Goal: Task Accomplishment & Management: Manage account settings

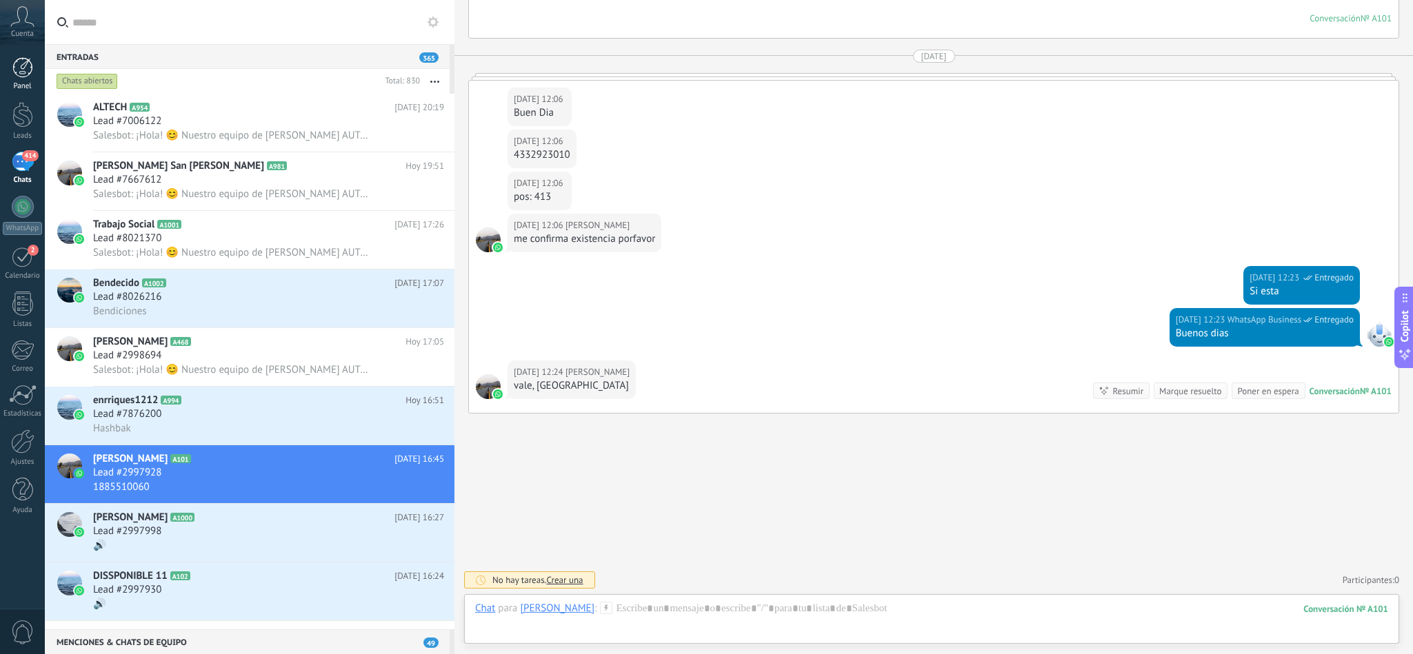
click at [23, 66] on div at bounding box center [22, 67] width 21 height 21
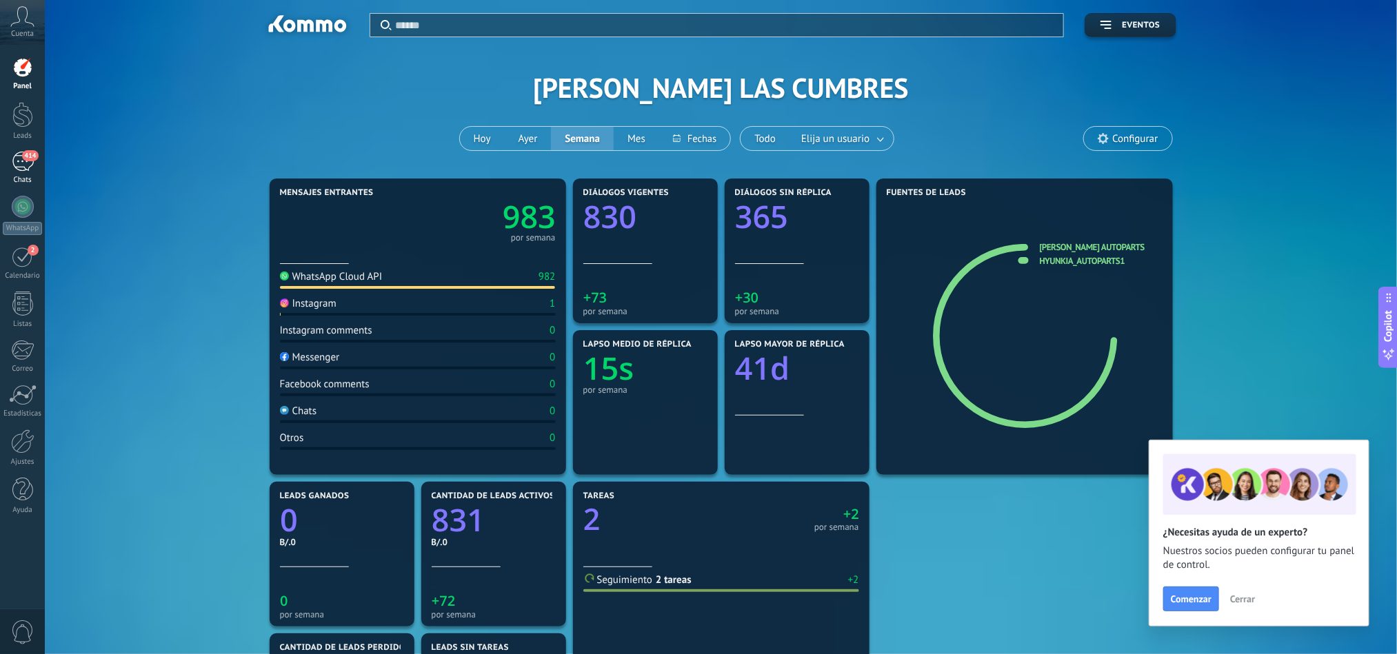
click at [29, 174] on link "414 Chats" at bounding box center [22, 168] width 45 height 33
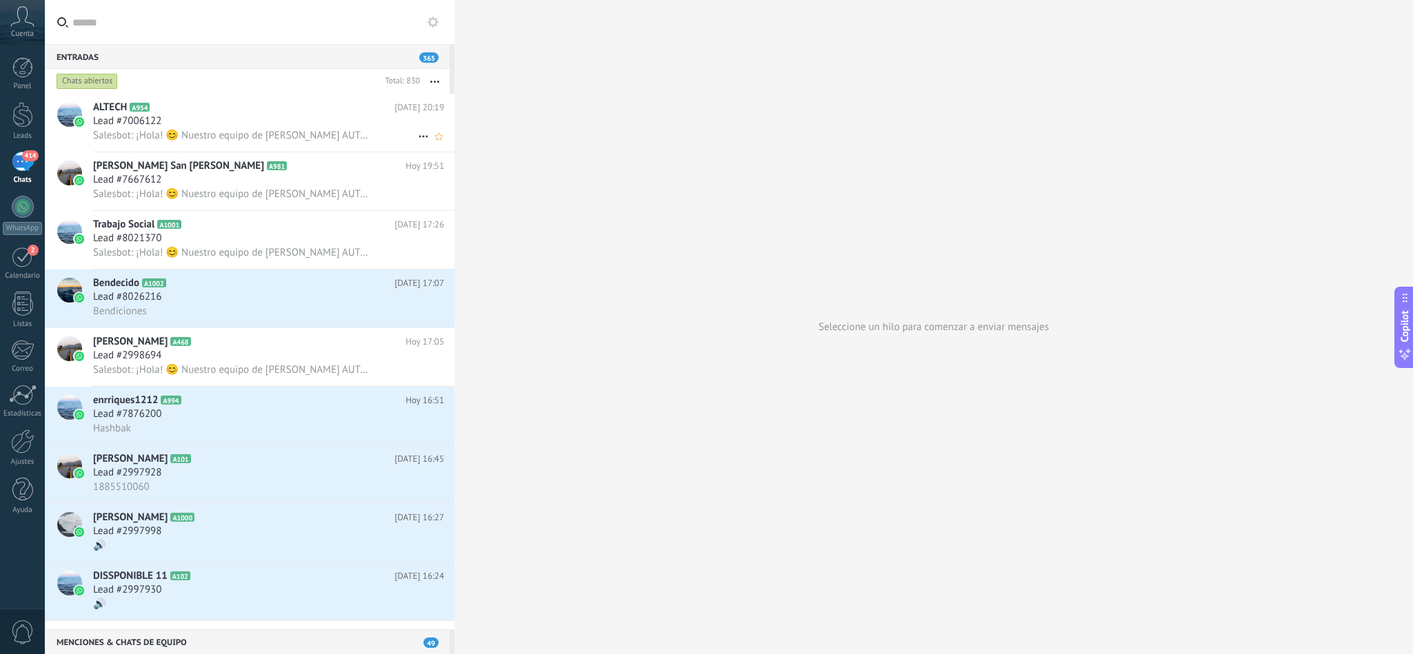
click at [206, 110] on h2 "ALTECH A954" at bounding box center [243, 108] width 301 height 14
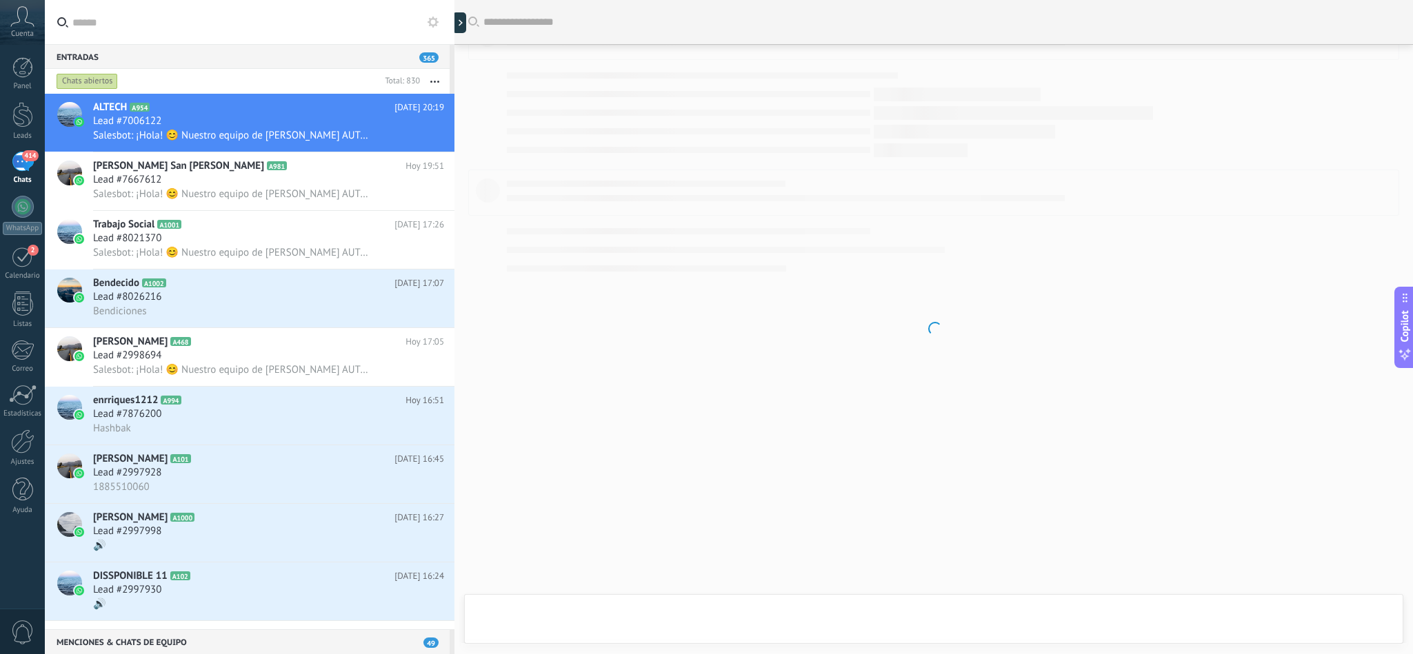
scroll to position [921, 0]
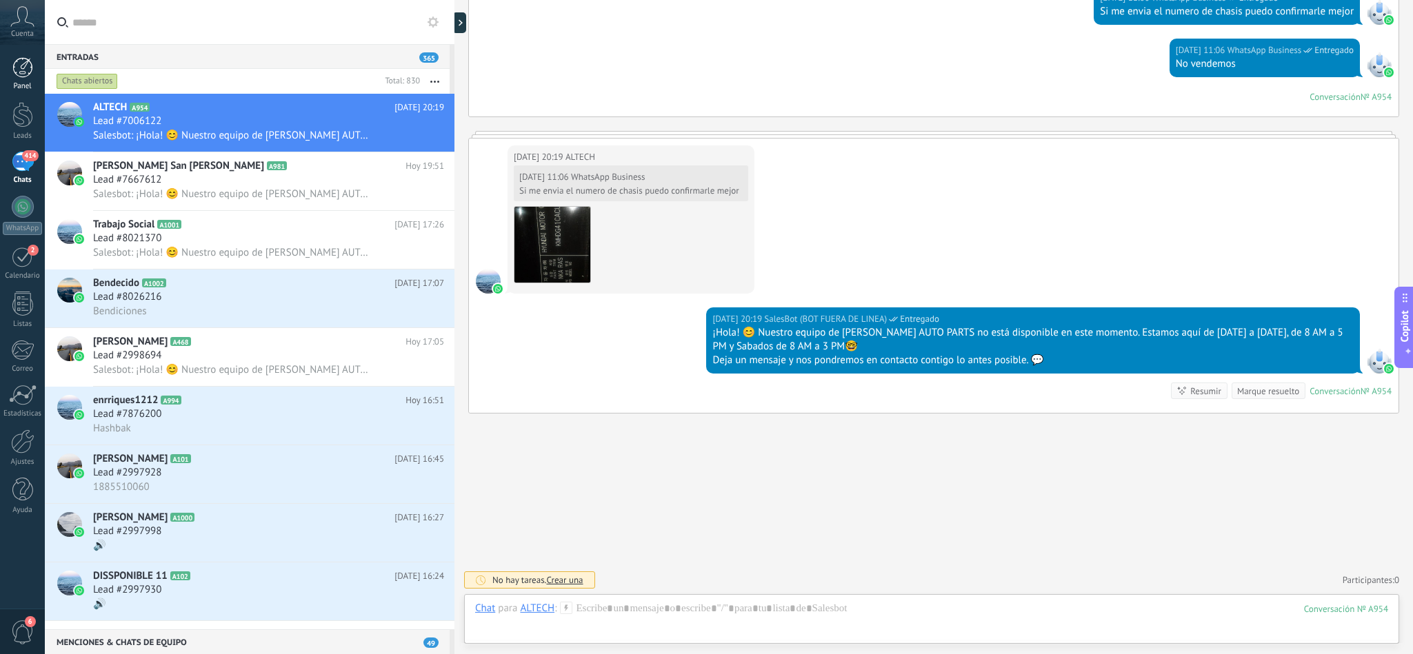
click at [21, 67] on div at bounding box center [22, 67] width 21 height 21
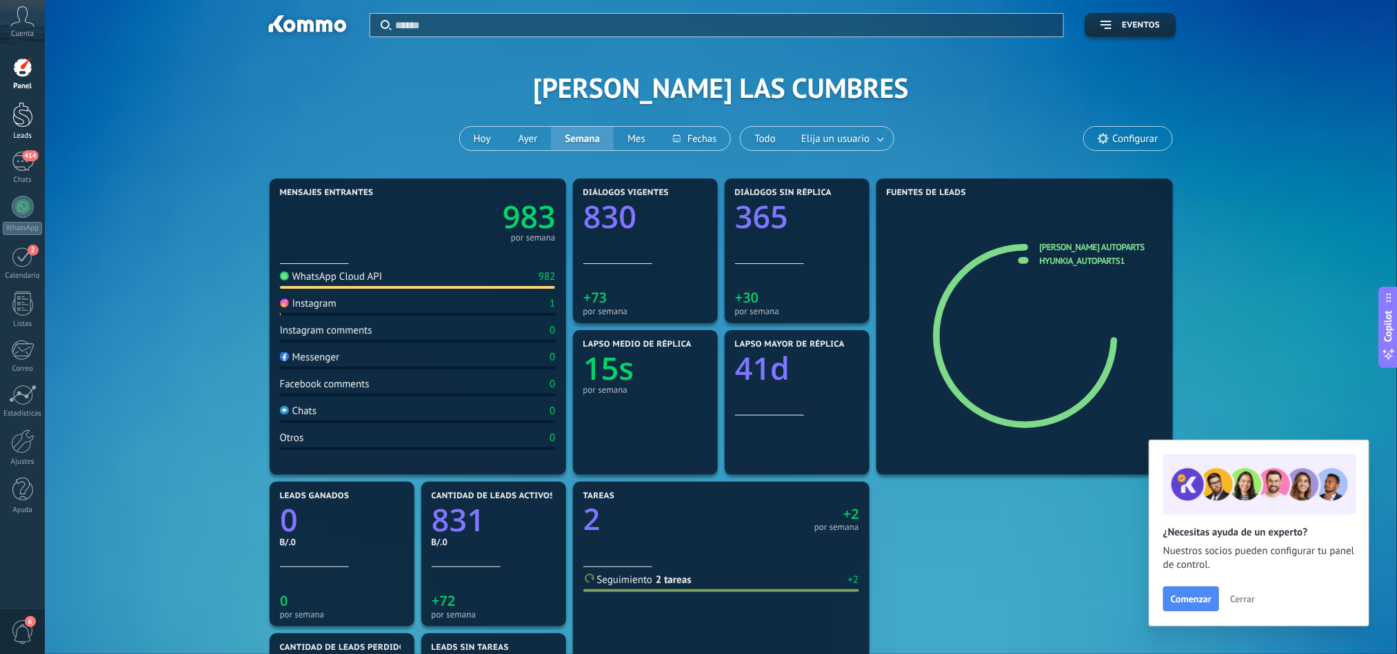
click at [25, 121] on div at bounding box center [22, 115] width 21 height 26
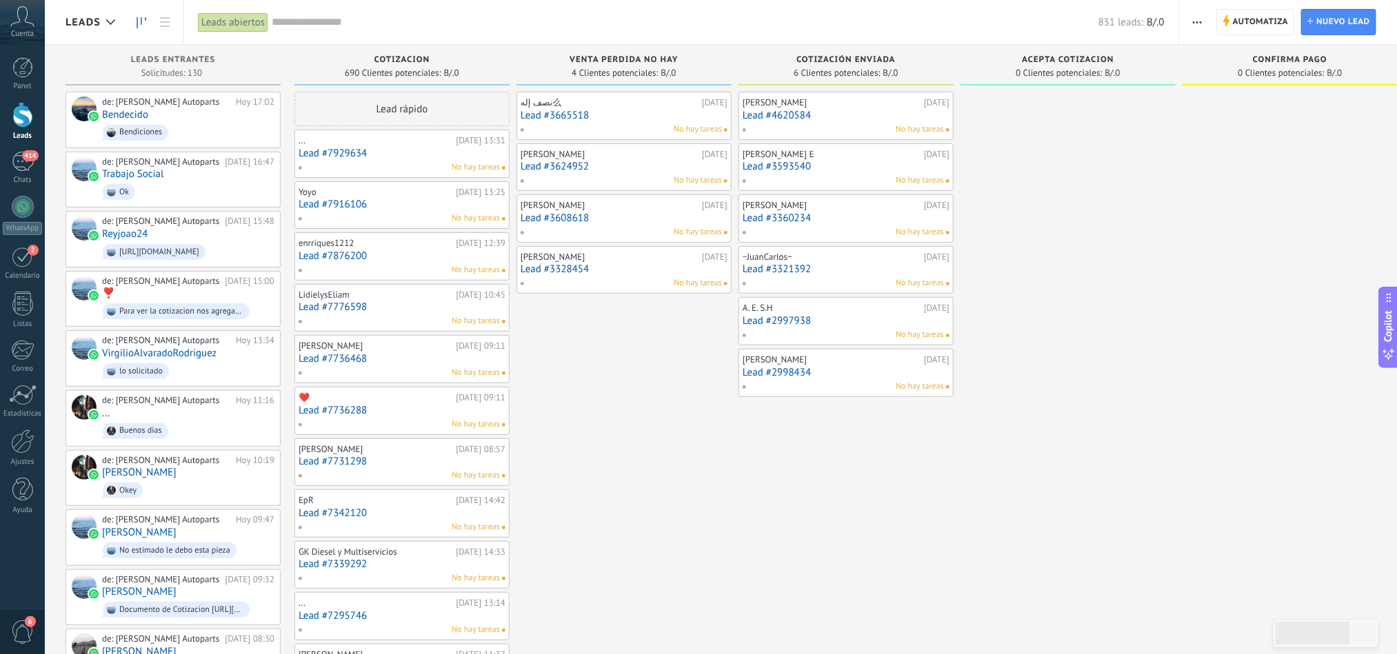
click at [219, 135] on span "Bendiciones" at bounding box center [188, 132] width 172 height 21
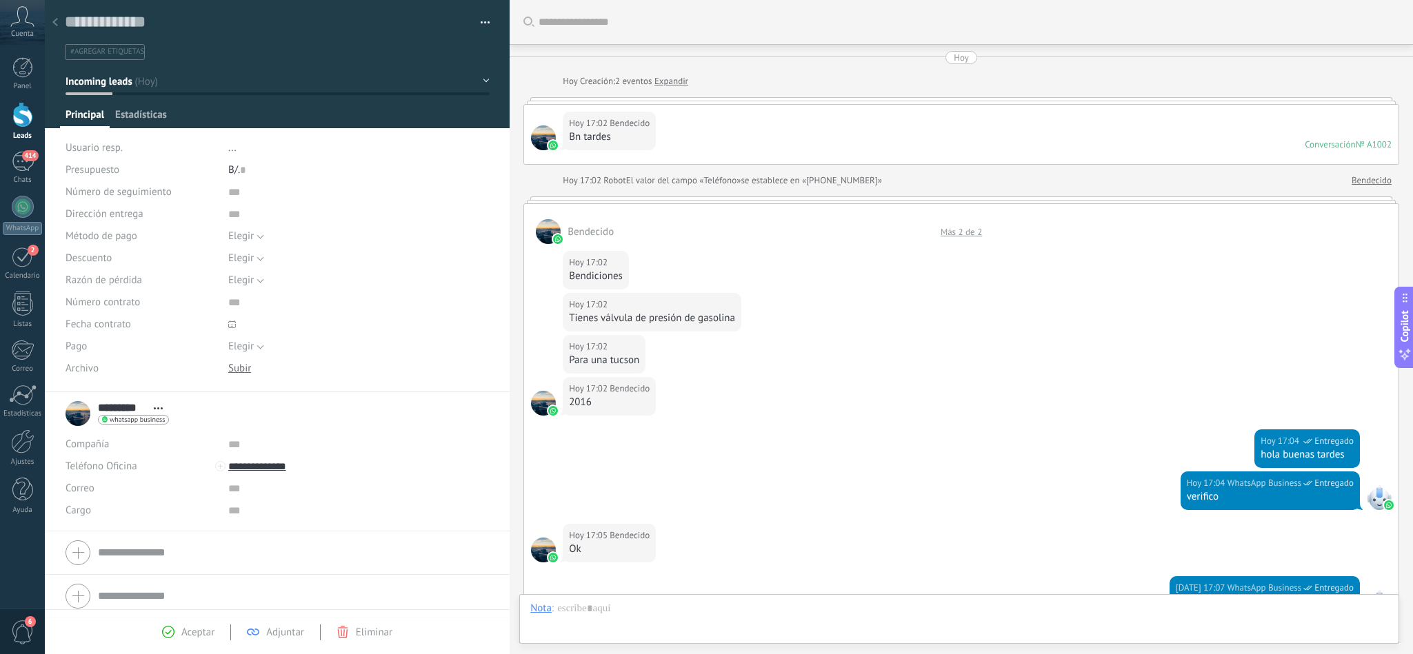
scroll to position [312, 0]
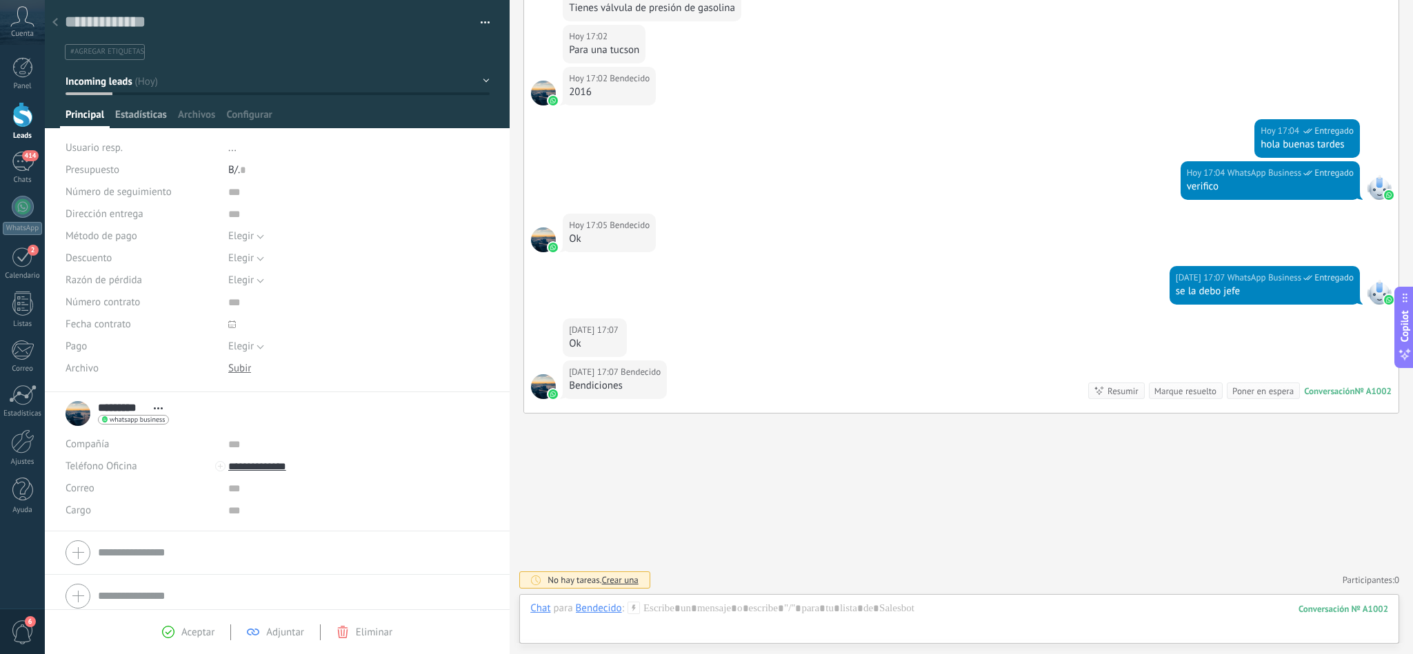
click at [130, 114] on span "Estadísticas" at bounding box center [141, 118] width 52 height 20
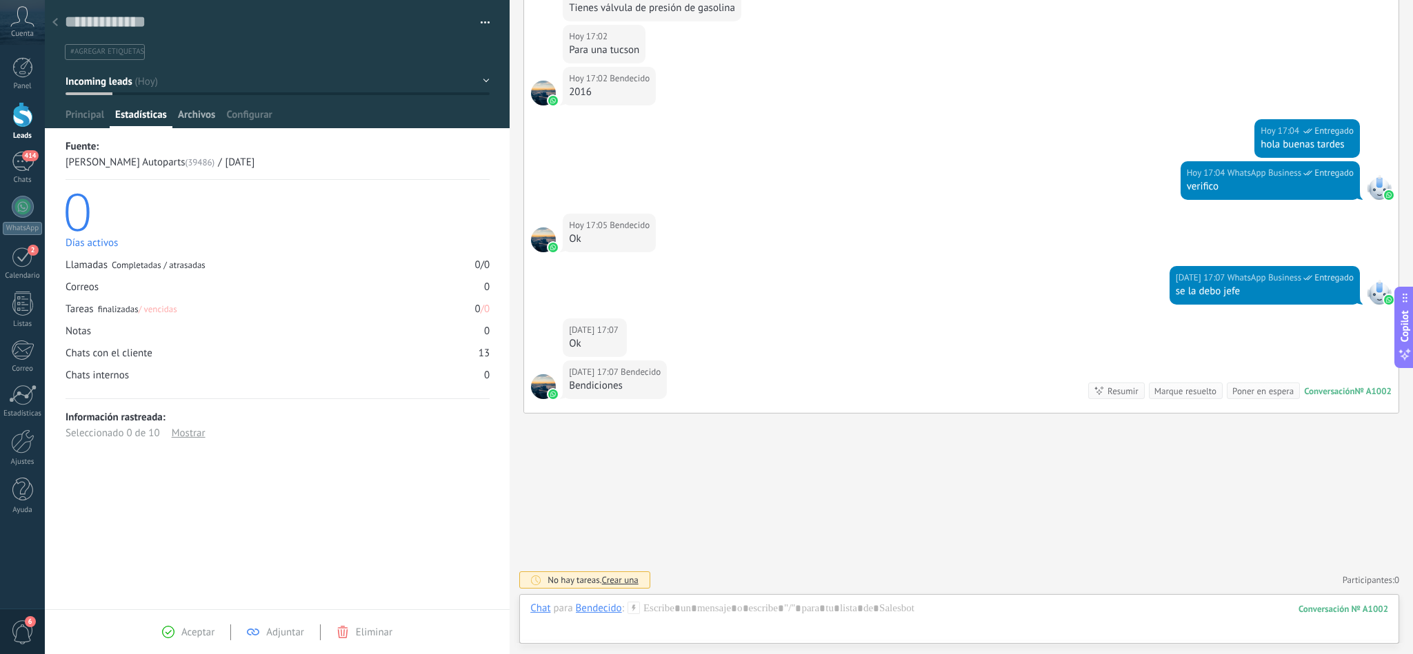
click at [174, 116] on div "Archivos" at bounding box center [196, 118] width 48 height 20
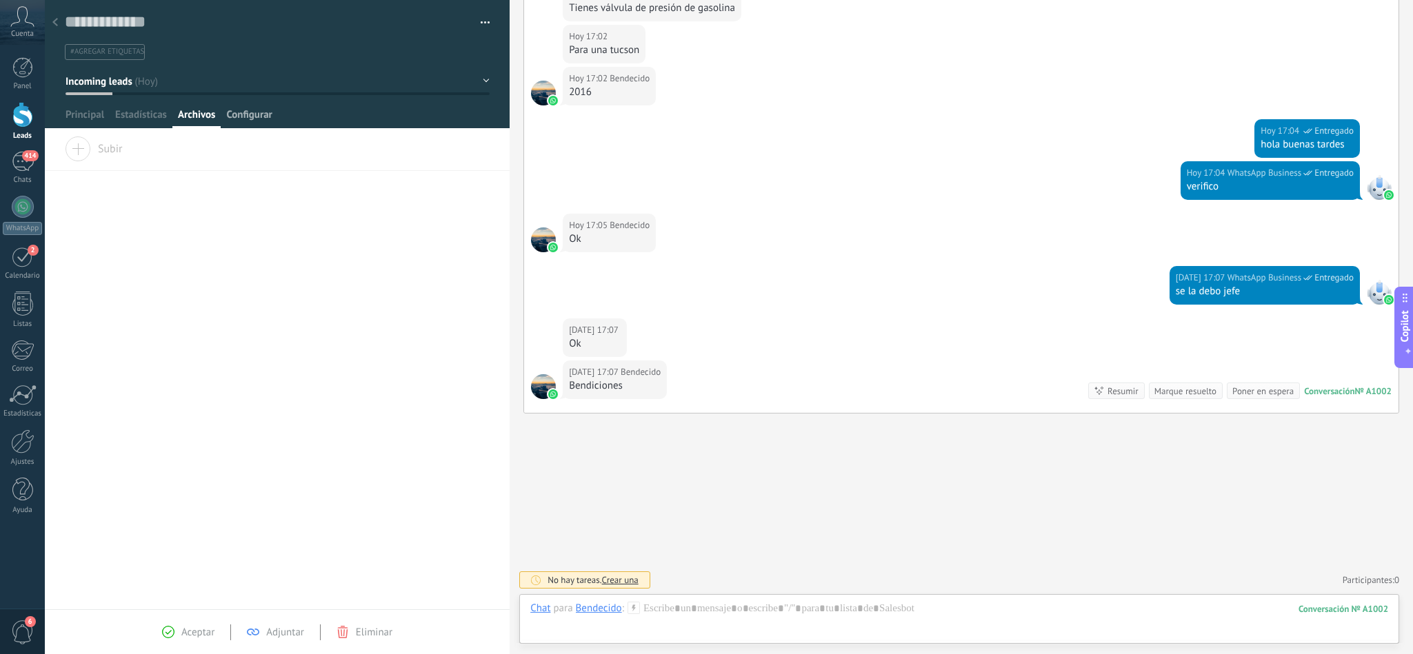
click at [234, 122] on span "Configurar" at bounding box center [249, 118] width 46 height 20
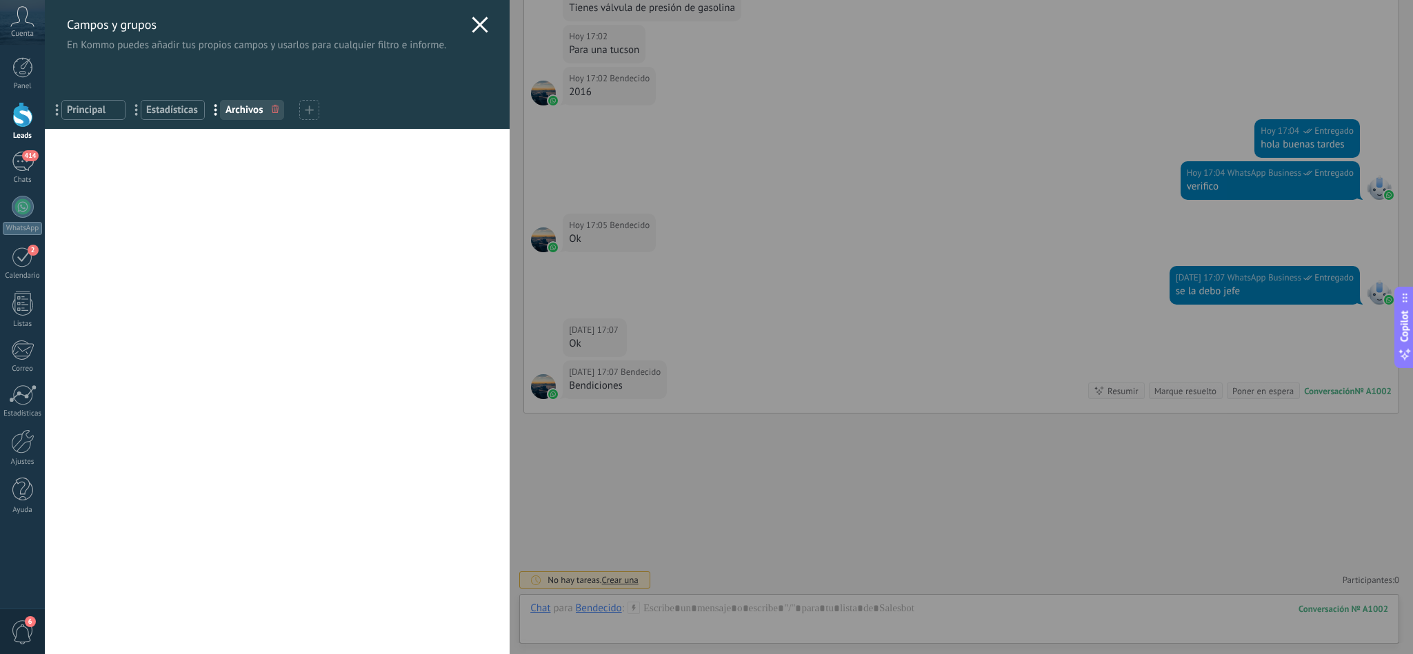
click at [245, 108] on span "Archivos" at bounding box center [252, 109] width 53 height 13
click at [310, 108] on icon at bounding box center [309, 110] width 9 height 9
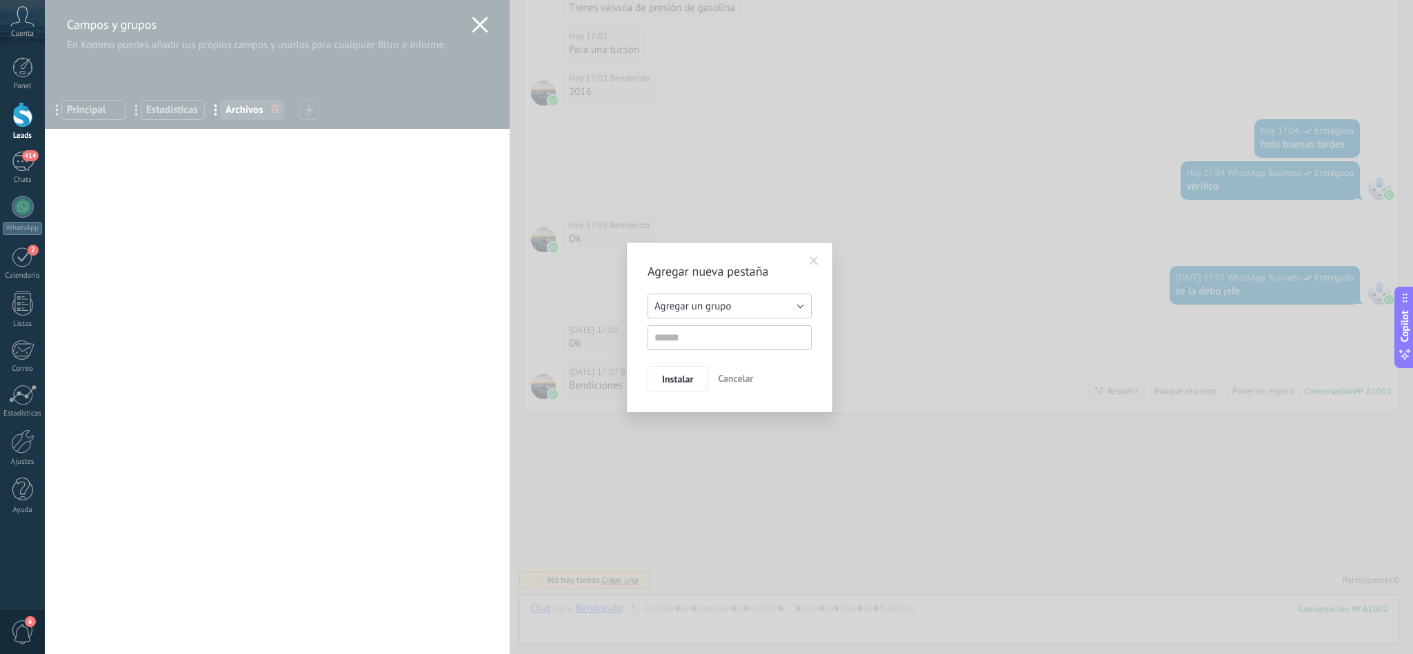
click at [717, 304] on span "Agregar un grupo" at bounding box center [692, 306] width 77 height 13
click at [692, 350] on span "Otros leads" at bounding box center [723, 349] width 168 height 13
click at [696, 336] on input "text" at bounding box center [730, 337] width 164 height 25
click at [722, 312] on button "Otros leads" at bounding box center [730, 306] width 164 height 25
click at [728, 308] on span "Agregar un grupo" at bounding box center [723, 306] width 168 height 13
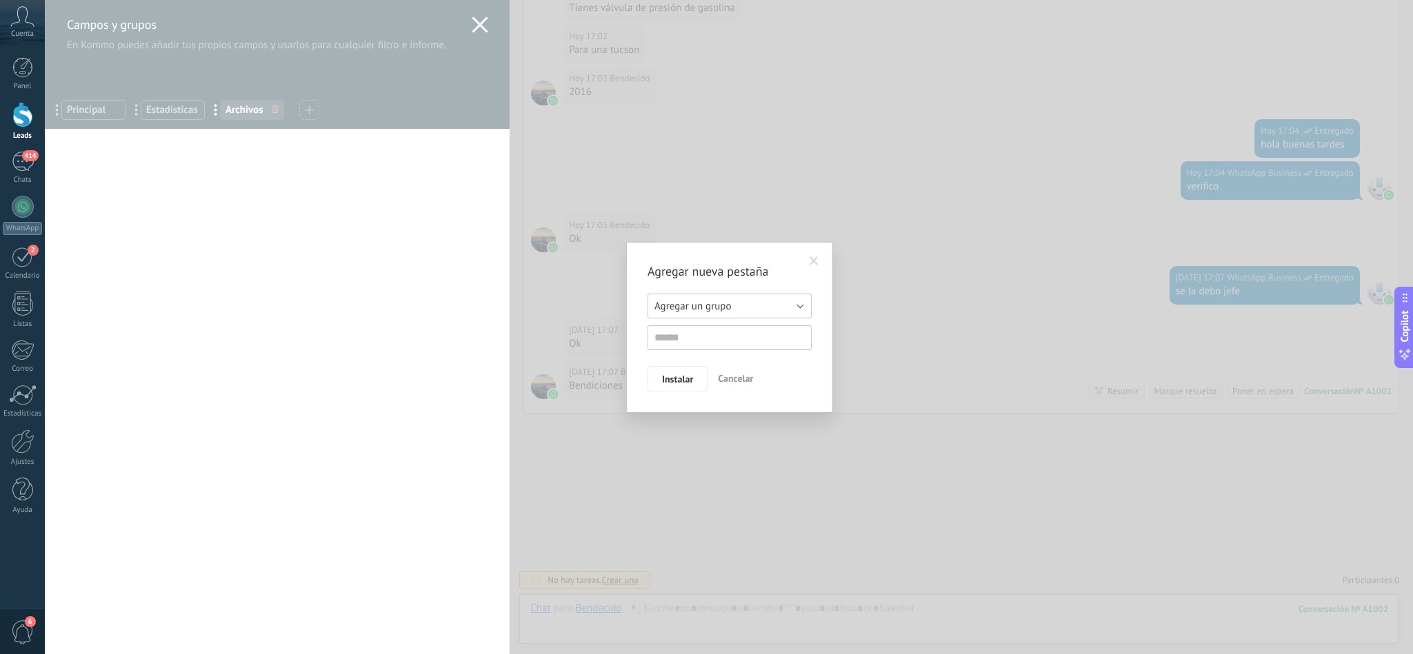
click at [728, 308] on span "Agregar un grupo" at bounding box center [692, 306] width 77 height 13
click at [714, 332] on div "Agregar un grupo Listas Otros leads Agregar un grupo" at bounding box center [730, 322] width 164 height 57
click at [714, 317] on button "Agregar un grupo" at bounding box center [730, 306] width 164 height 25
click at [687, 357] on span "Otros leads" at bounding box center [723, 349] width 168 height 13
click at [673, 332] on input "text" at bounding box center [730, 337] width 164 height 25
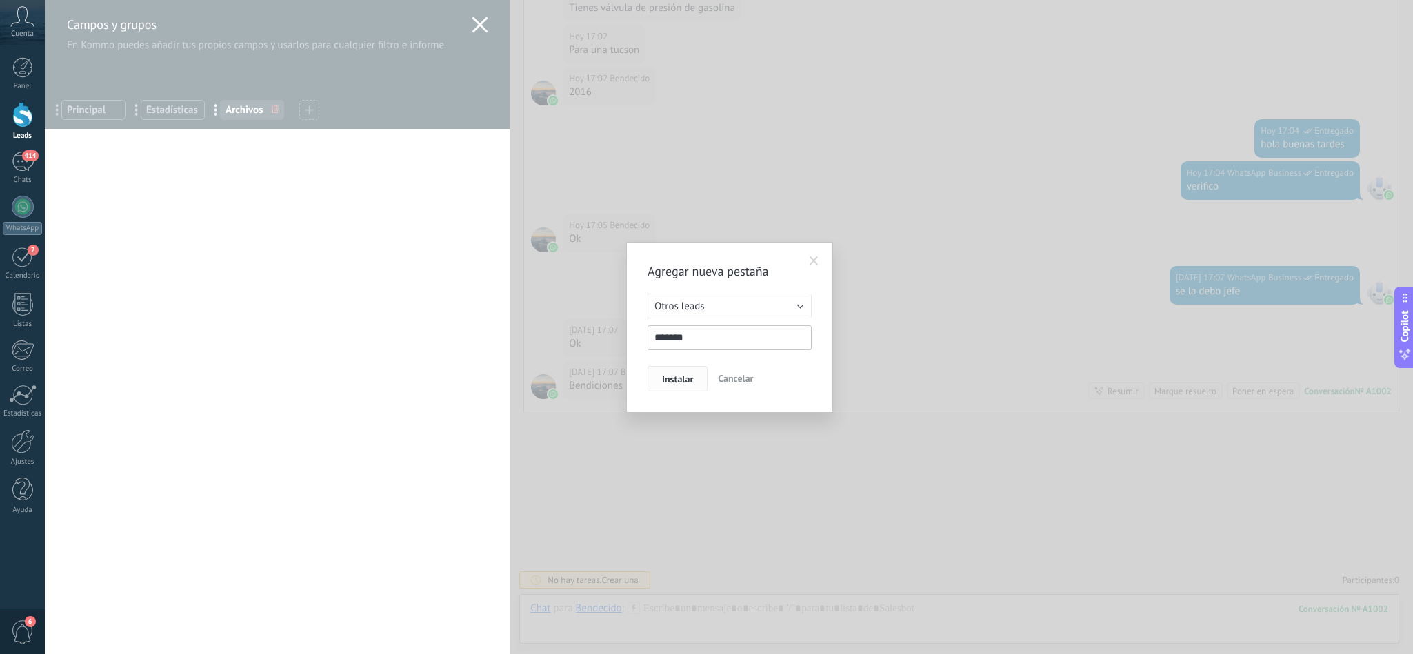
type input "*******"
click at [668, 377] on span "Instalar" at bounding box center [677, 379] width 31 height 10
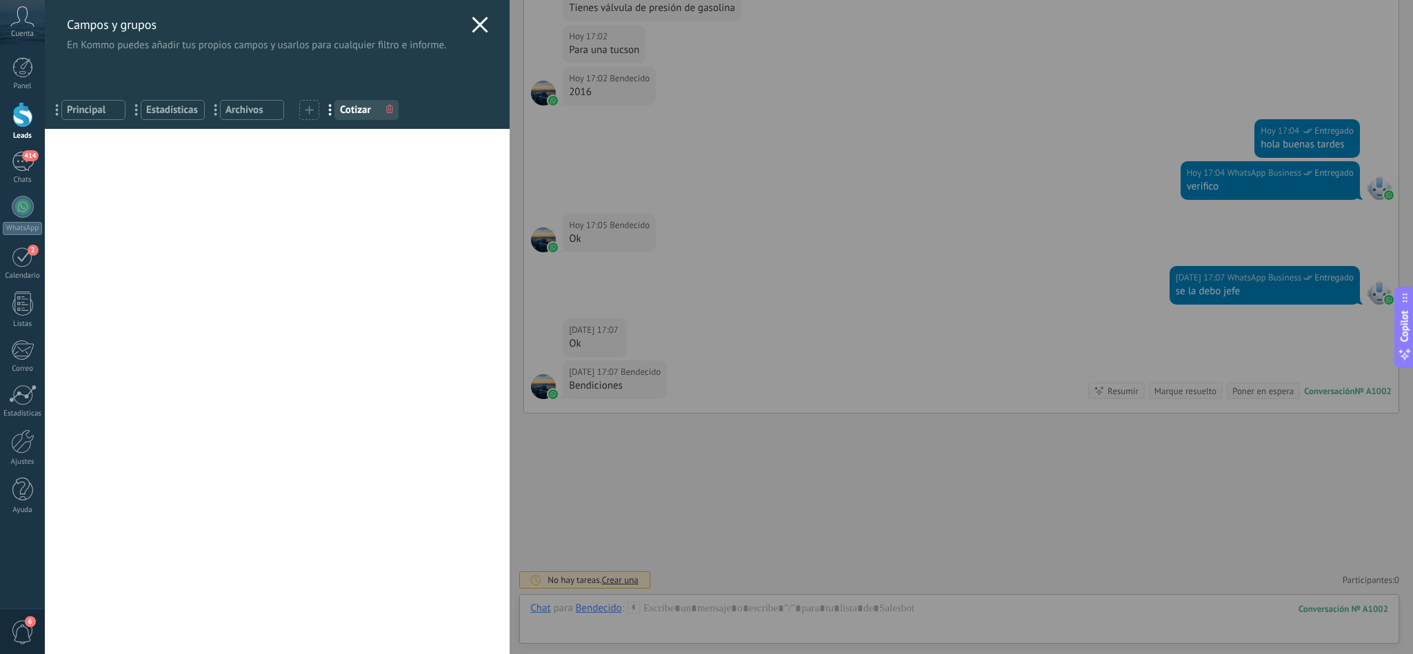
drag, startPoint x: 361, startPoint y: 117, endPoint x: 309, endPoint y: 110, distance: 52.1
click at [309, 110] on div "... Principal ... Estadísticas ... Archivos ... [GEOGRAPHIC_DATA]" at bounding box center [277, 107] width 465 height 43
click at [346, 110] on span "Cotizar" at bounding box center [366, 109] width 53 height 13
drag, startPoint x: 339, startPoint y: 110, endPoint x: 300, endPoint y: 108, distance: 39.3
drag, startPoint x: 334, startPoint y: 106, endPoint x: 302, endPoint y: 102, distance: 31.9
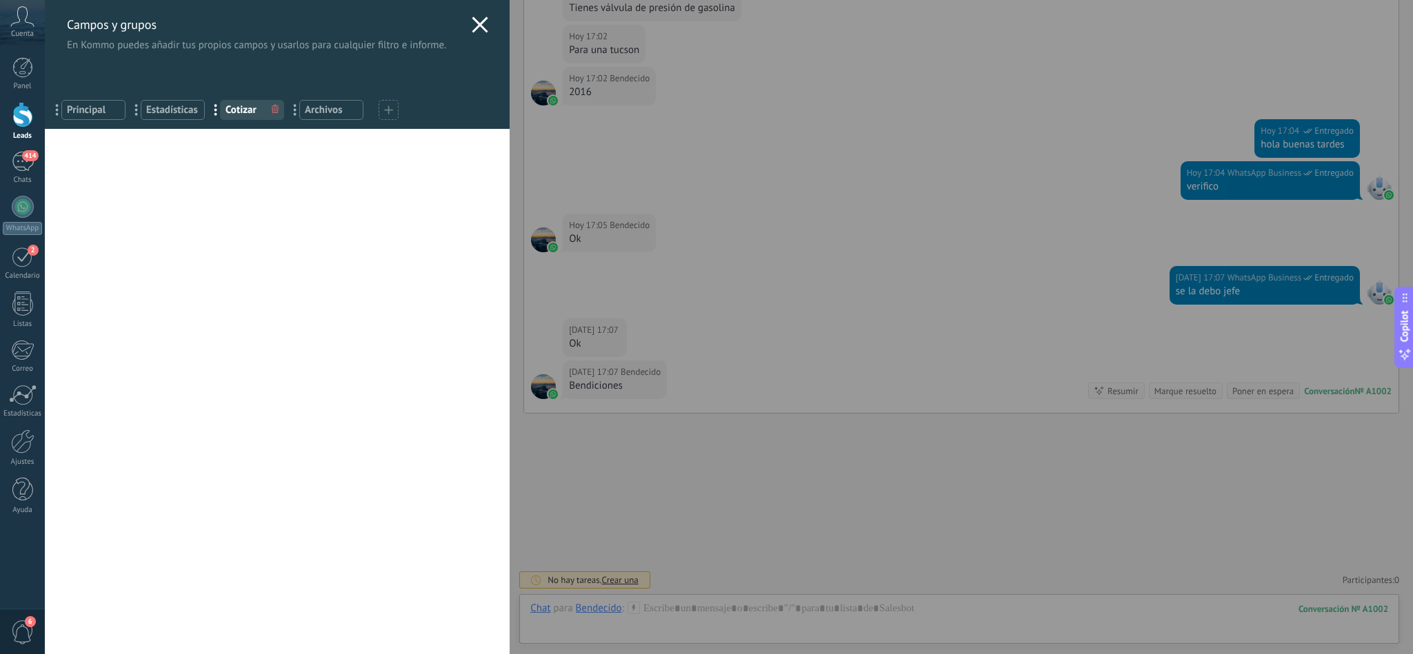
click at [427, 97] on div "... Principal ... Estadísticas ... [GEOGRAPHIC_DATA] ... Archivos" at bounding box center [277, 107] width 465 height 43
drag, startPoint x: 234, startPoint y: 110, endPoint x: 330, endPoint y: 116, distance: 95.3
click at [348, 116] on div "... Principal ... Estadísticas ... [GEOGRAPHIC_DATA] ... Archivos" at bounding box center [277, 107] width 465 height 43
drag, startPoint x: 216, startPoint y: 108, endPoint x: 306, endPoint y: 106, distance: 90.3
click at [306, 106] on span "Cotizar" at bounding box center [331, 109] width 53 height 13
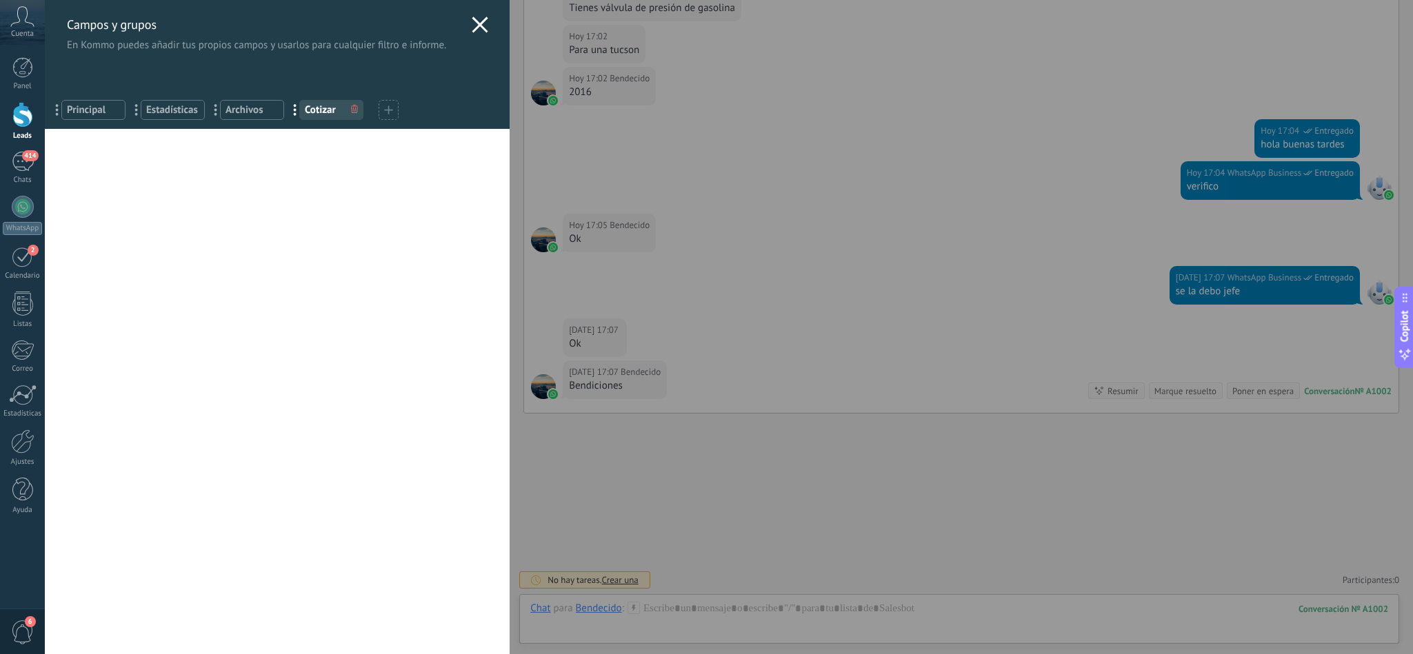
click at [321, 108] on span "Cotizar" at bounding box center [331, 109] width 53 height 13
click at [90, 110] on span "Principal" at bounding box center [93, 109] width 53 height 13
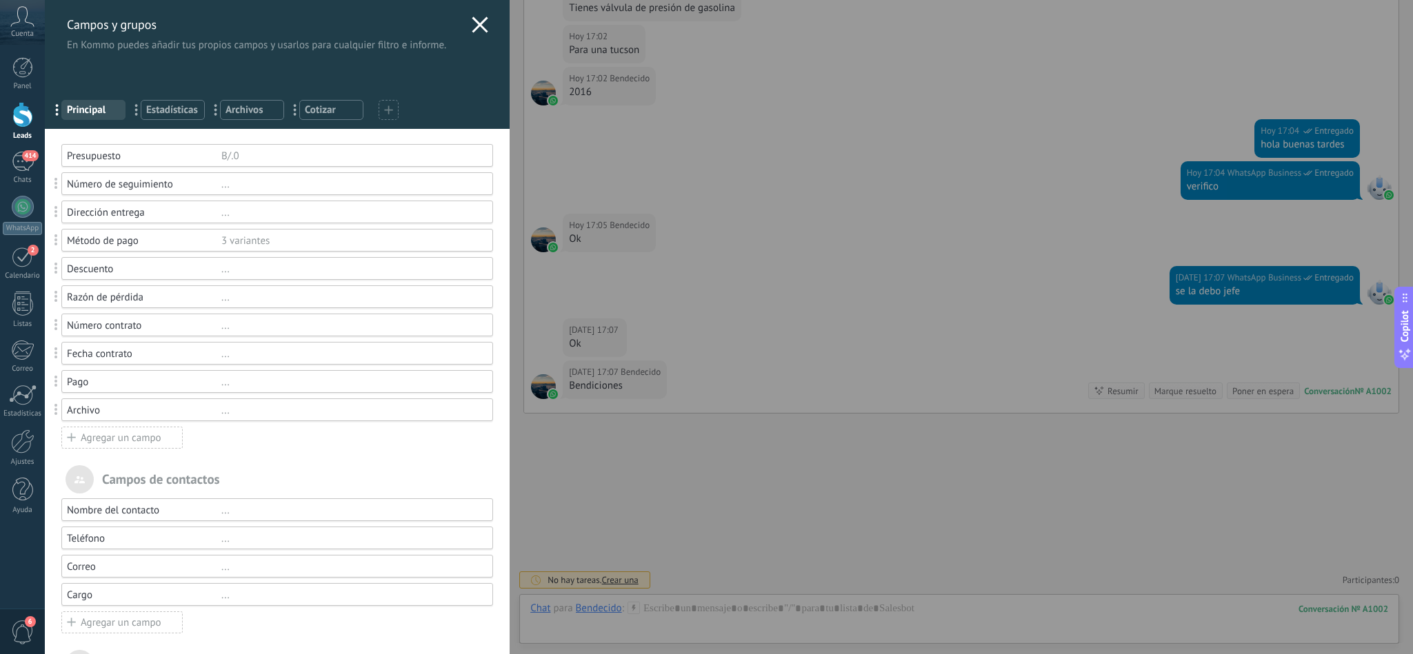
click at [168, 108] on span "Estadísticas" at bounding box center [172, 109] width 53 height 13
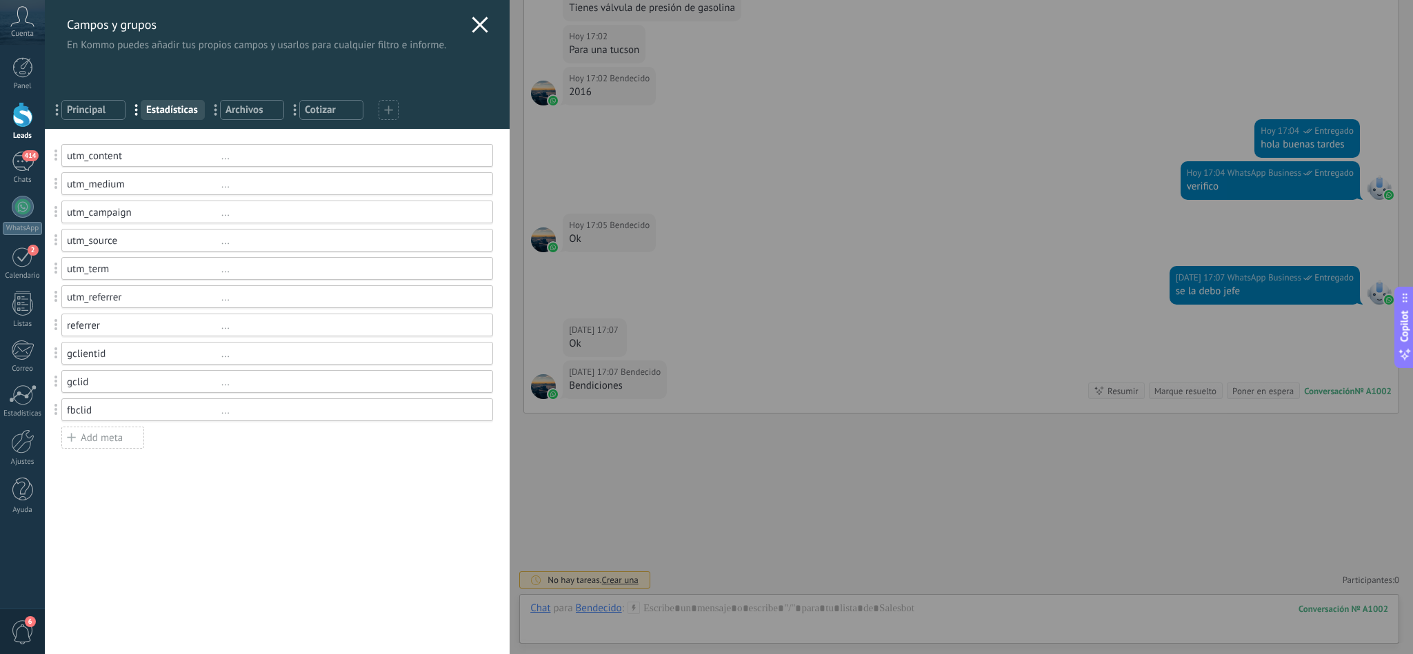
click at [261, 114] on span "Archivos" at bounding box center [252, 109] width 53 height 13
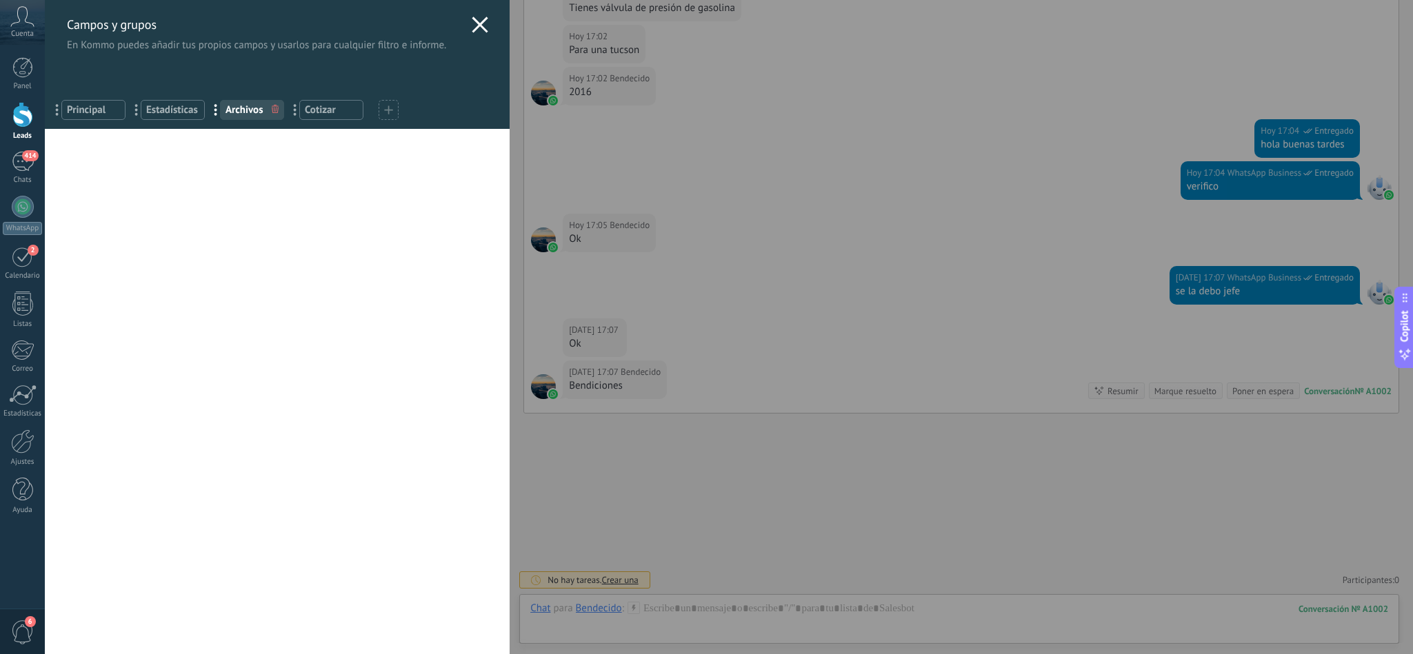
click at [337, 114] on span "Cotizar" at bounding box center [331, 109] width 53 height 13
click at [482, 27] on icon at bounding box center [480, 25] width 17 height 17
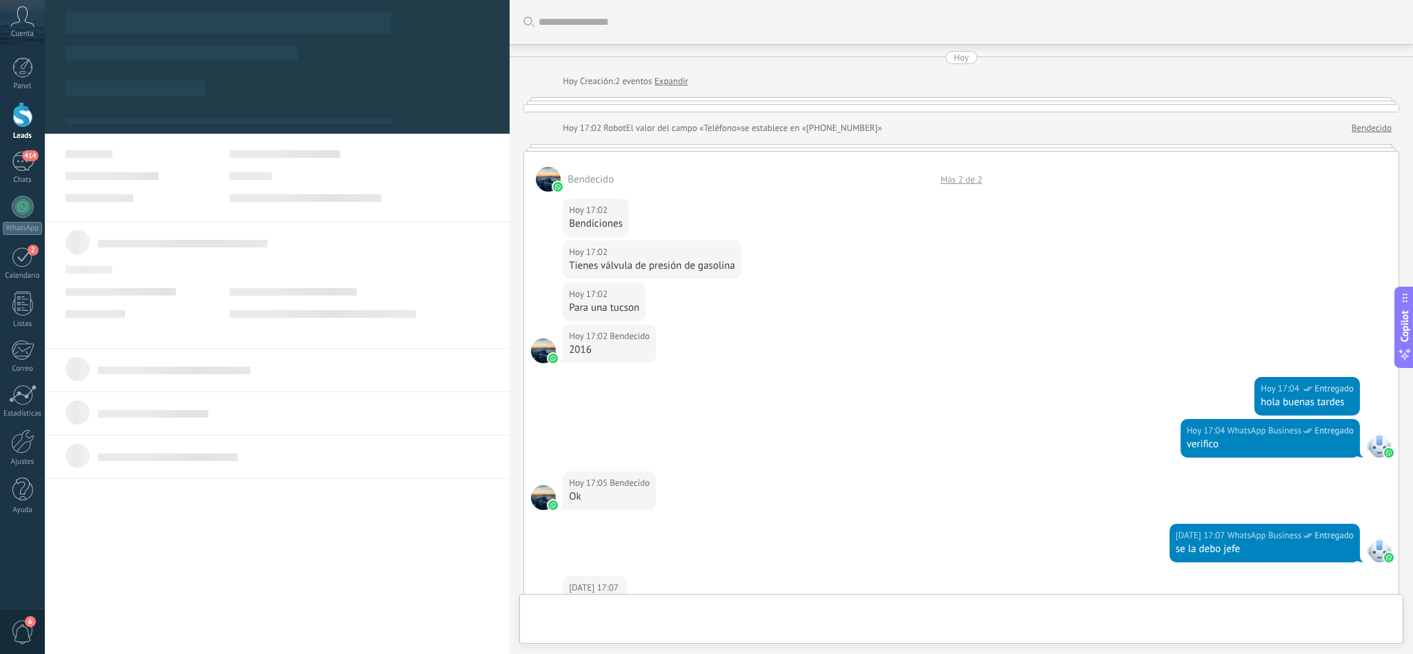
type textarea "**********"
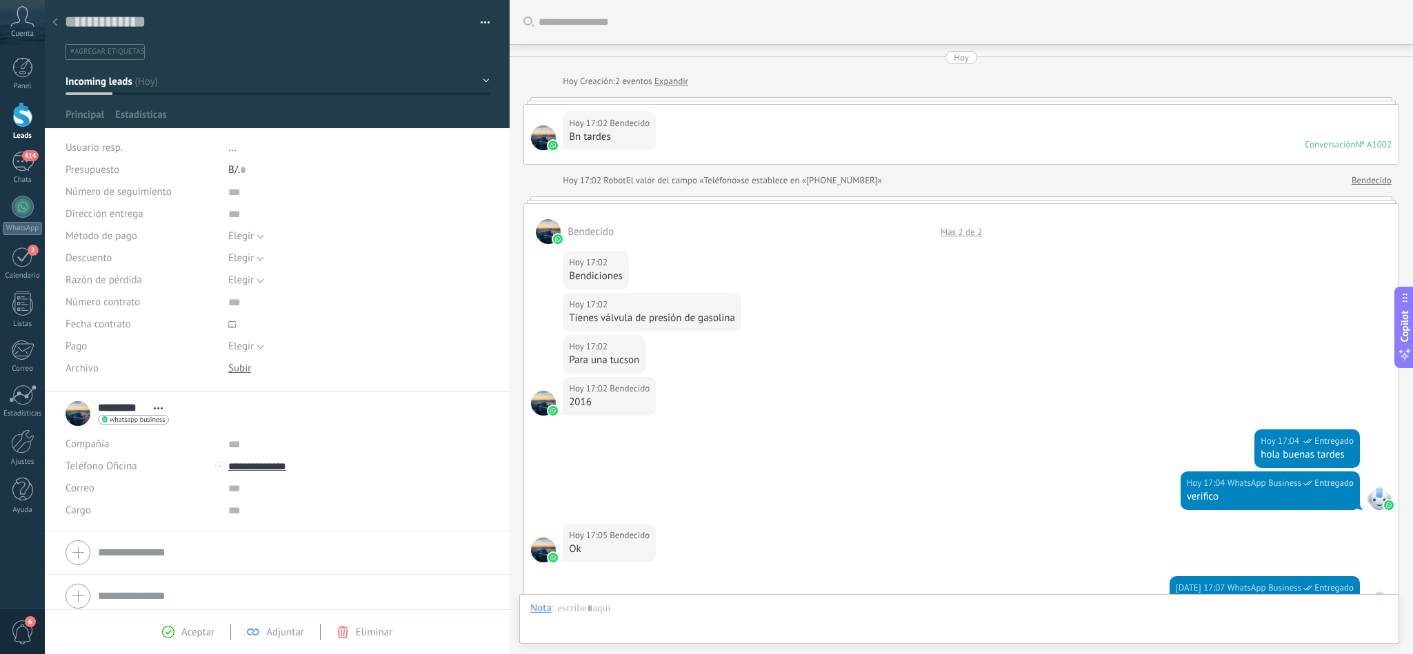
scroll to position [21, 0]
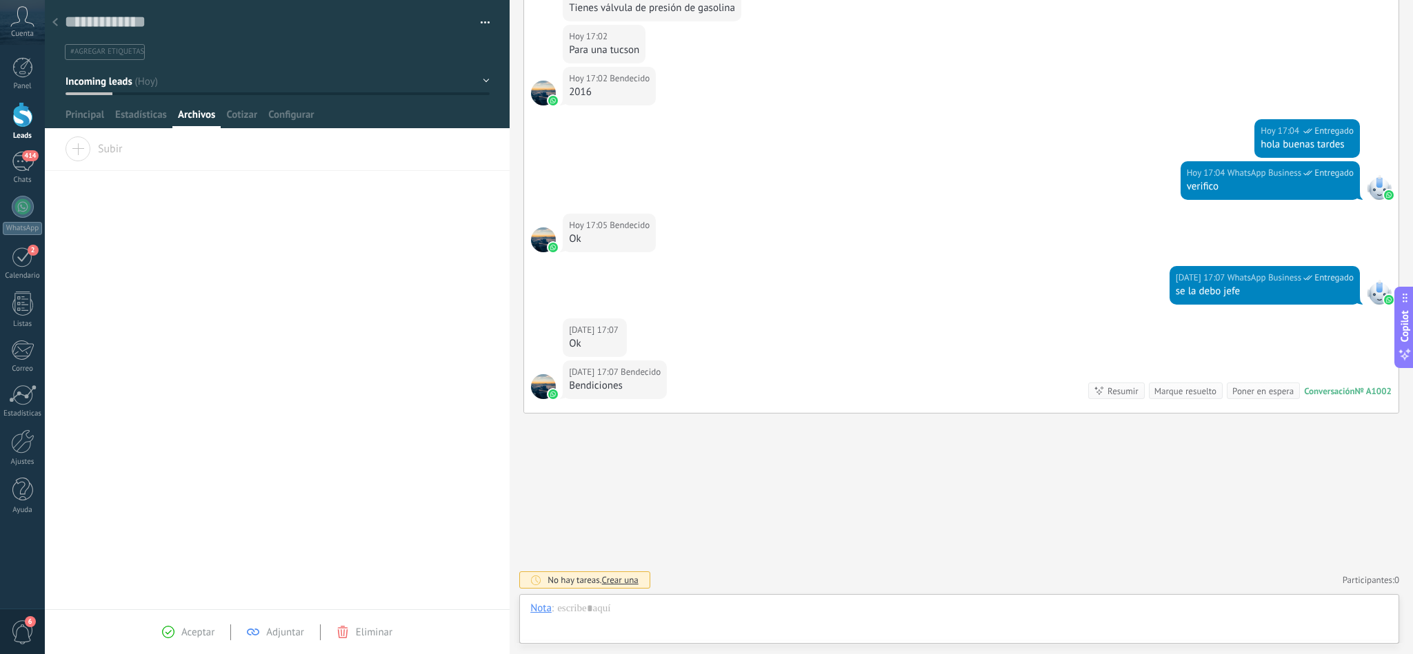
click at [366, 177] on div "Arrastra y suelte los archivos aquí para adjuntarlos. Suelte el botón del ratón…" at bounding box center [277, 373] width 465 height 473
click at [244, 110] on span "Cotizar" at bounding box center [241, 118] width 31 height 20
click at [271, 153] on div "********* Bendecido ********* Bendecido Apellido Abrir detalle Copie el nombre" at bounding box center [277, 373] width 465 height 473
click at [335, 214] on div "********* Bendecido ********* Bendecido Apellido Abrir detalle Copie el nombre" at bounding box center [277, 373] width 465 height 473
